Goal: Task Accomplishment & Management: Manage account settings

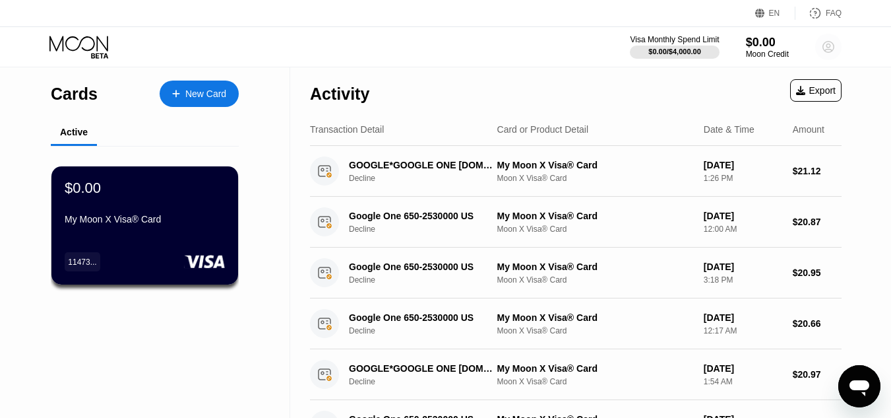
click at [827, 45] on icon at bounding box center [828, 47] width 7 height 7
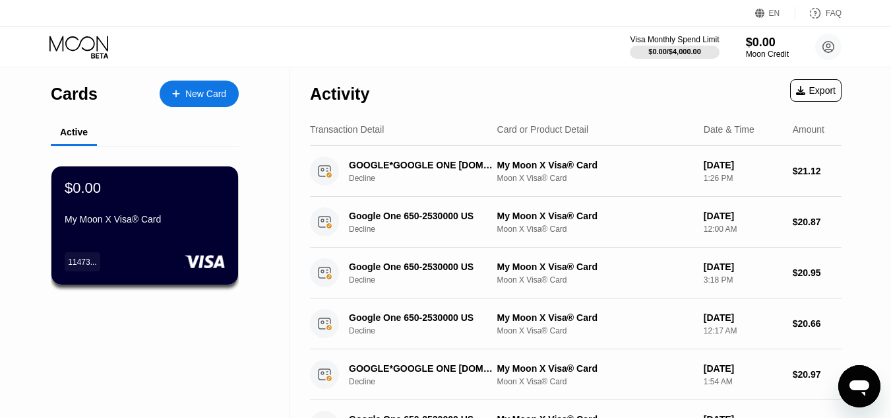
drag, startPoint x: 812, startPoint y: 108, endPoint x: 812, endPoint y: 99, distance: 9.3
click at [812, 99] on div "Activity Export" at bounding box center [576, 90] width 532 height 46
click at [812, 99] on div "Export" at bounding box center [815, 90] width 51 height 22
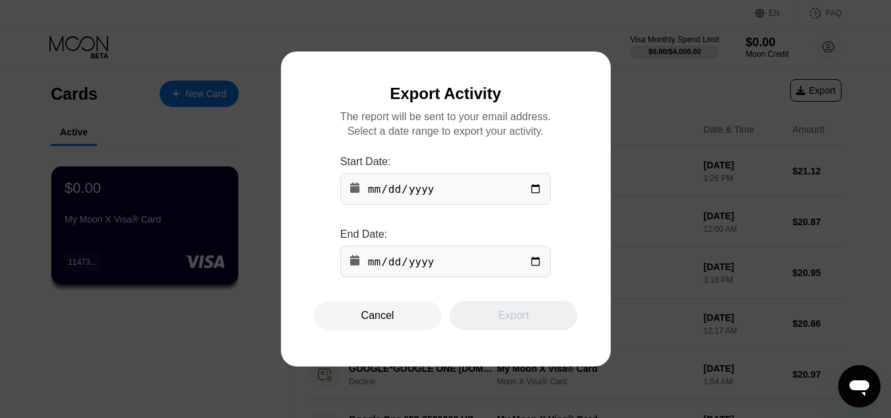
click at [532, 192] on input "date" at bounding box center [445, 189] width 210 height 32
type input "[DATE]"
click at [524, 236] on div "End Date:" at bounding box center [445, 234] width 210 height 12
click at [536, 266] on input "date" at bounding box center [445, 261] width 210 height 32
type input "[DATE]"
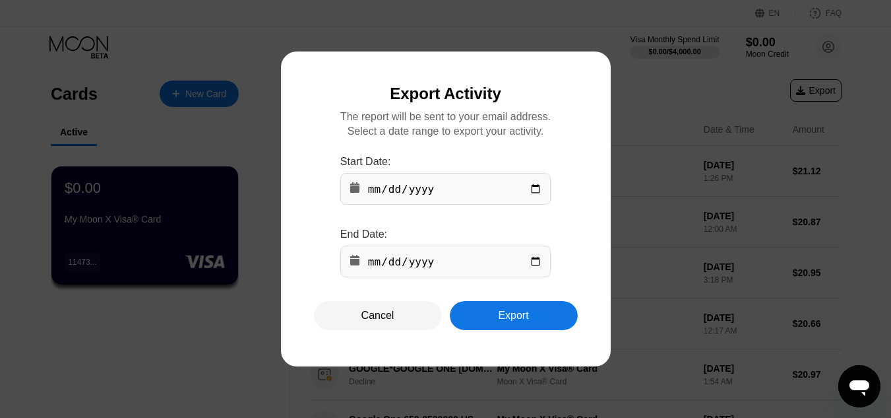
click at [526, 315] on div "Export" at bounding box center [513, 315] width 30 height 13
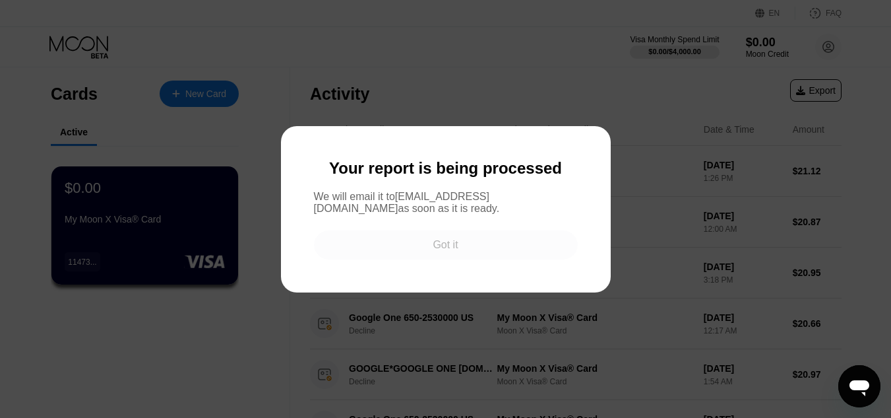
click at [468, 247] on div "Got it" at bounding box center [446, 244] width 264 height 29
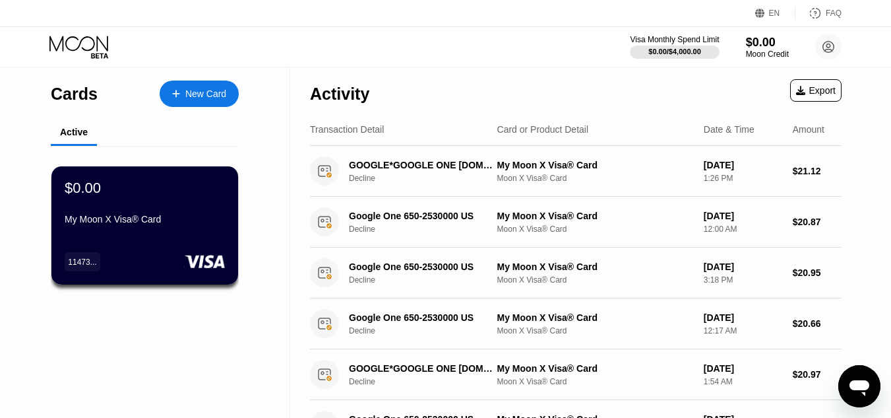
click at [516, 85] on div "Activity Export" at bounding box center [576, 90] width 532 height 46
click at [831, 53] on circle at bounding box center [829, 47] width 26 height 26
